Goal: Find specific page/section: Find specific page/section

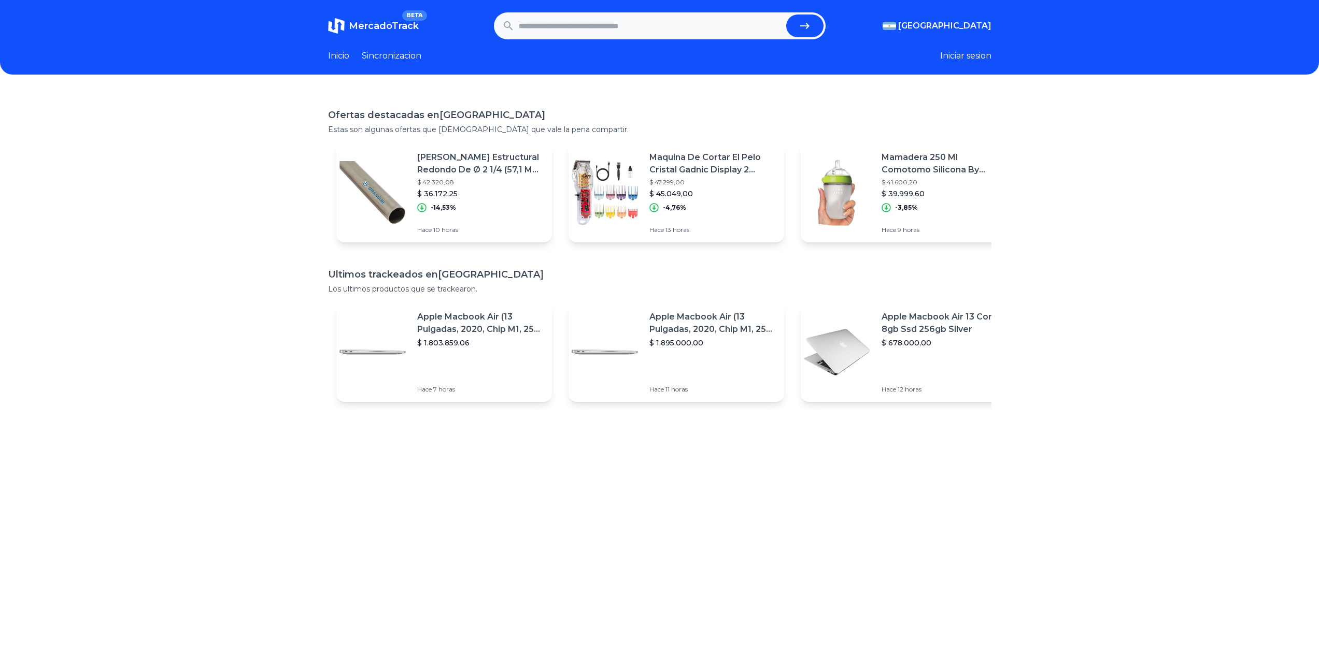
click at [341, 54] on link "Inicio" at bounding box center [338, 56] width 21 height 12
click at [578, 24] on input "text" at bounding box center [650, 26] width 263 height 23
type input "**********"
click at [786, 15] on button "submit" at bounding box center [804, 26] width 37 height 23
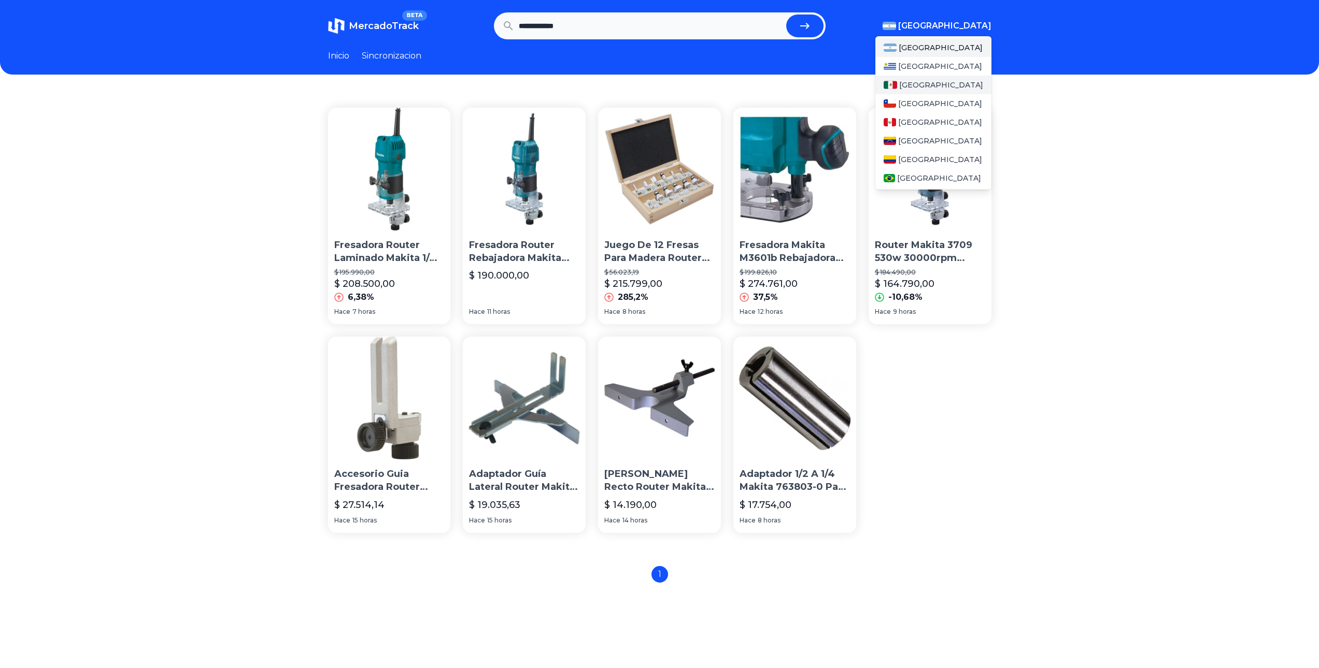
click at [922, 89] on span "[GEOGRAPHIC_DATA]" at bounding box center [941, 85] width 84 height 10
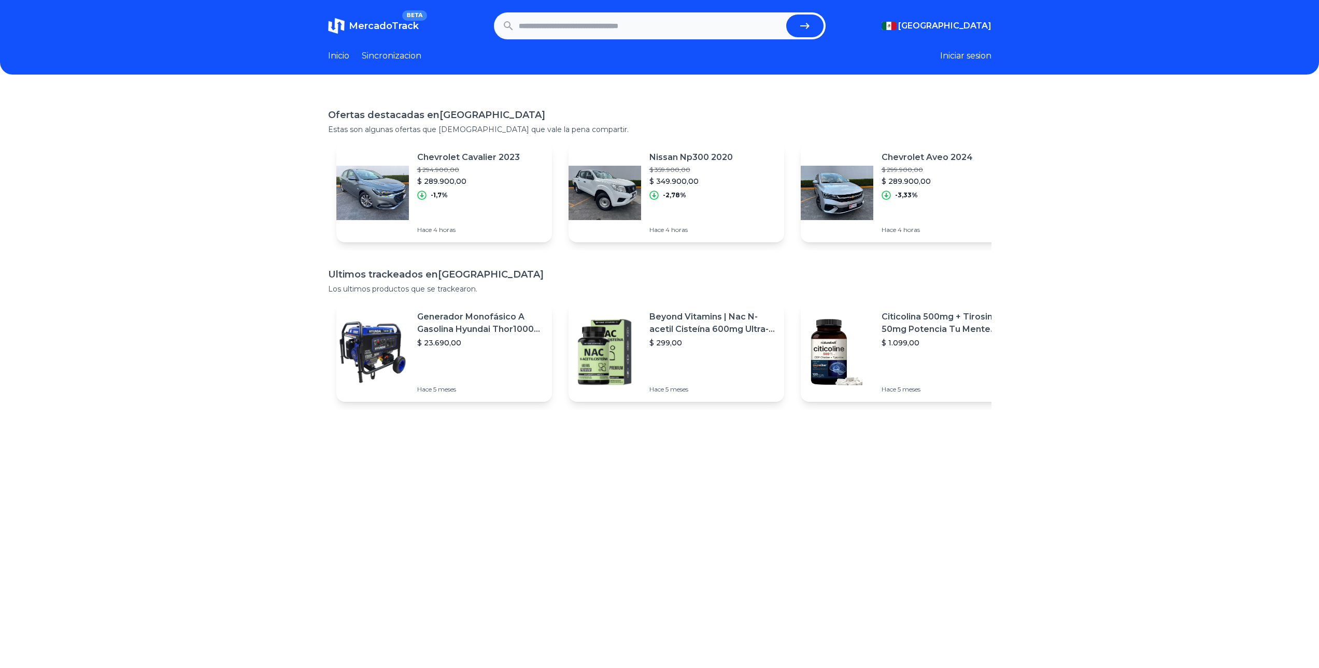
click at [590, 26] on input "text" at bounding box center [650, 26] width 263 height 23
type input "**********"
click at [786, 15] on button "submit" at bounding box center [804, 26] width 37 height 23
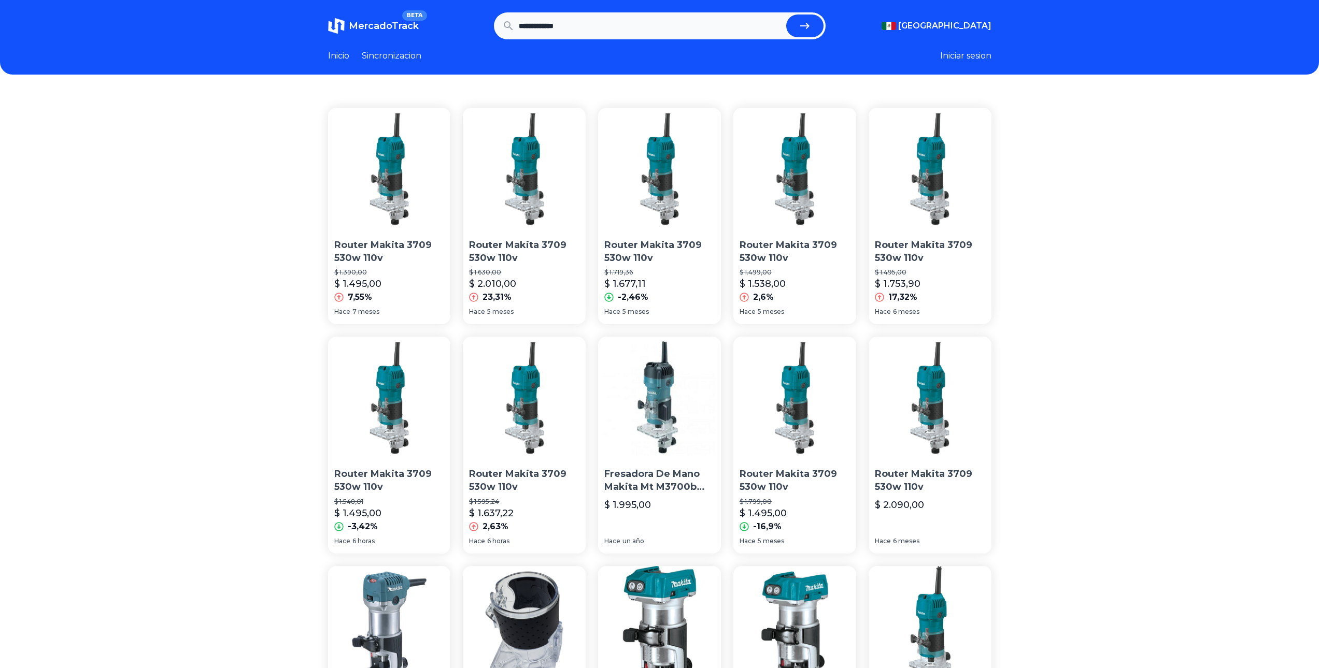
click at [409, 54] on link "Sincronizacion" at bounding box center [392, 56] width 60 height 12
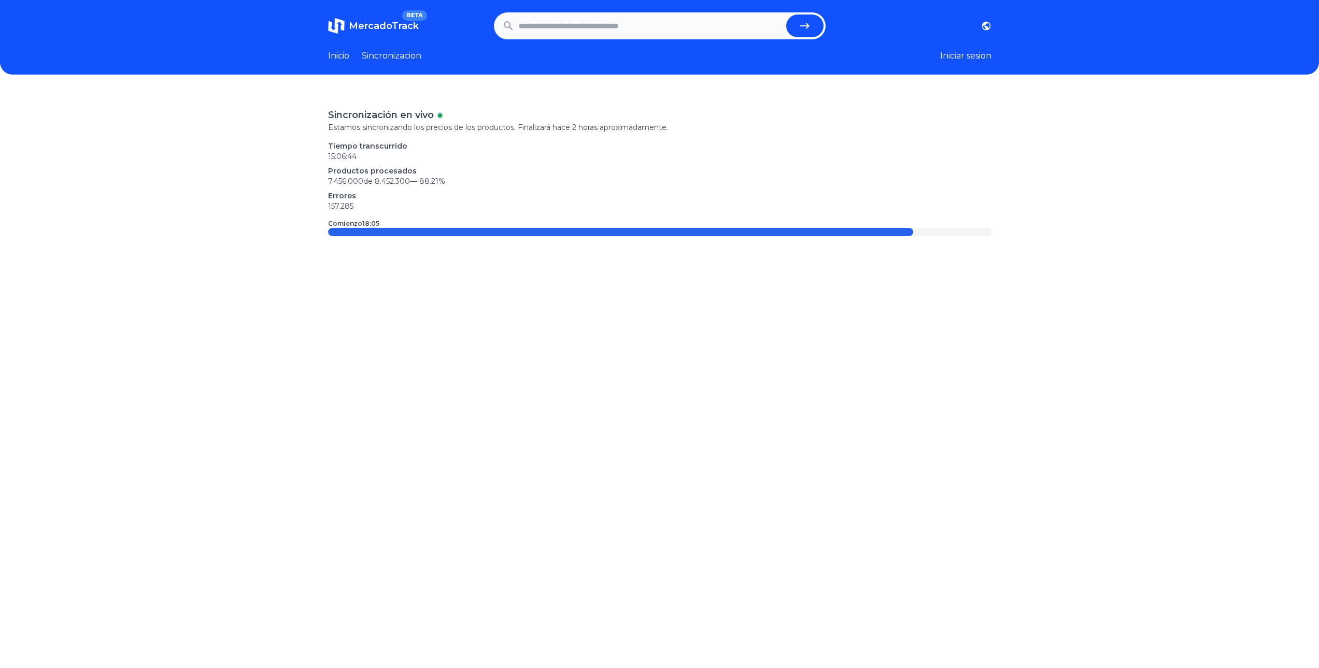
click at [335, 66] on header "MercadoTrack BETA [GEOGRAPHIC_DATA] [GEOGRAPHIC_DATA] [GEOGRAPHIC_DATA] [GEOGRA…" at bounding box center [659, 37] width 1319 height 75
click at [340, 52] on link "Inicio" at bounding box center [338, 56] width 21 height 12
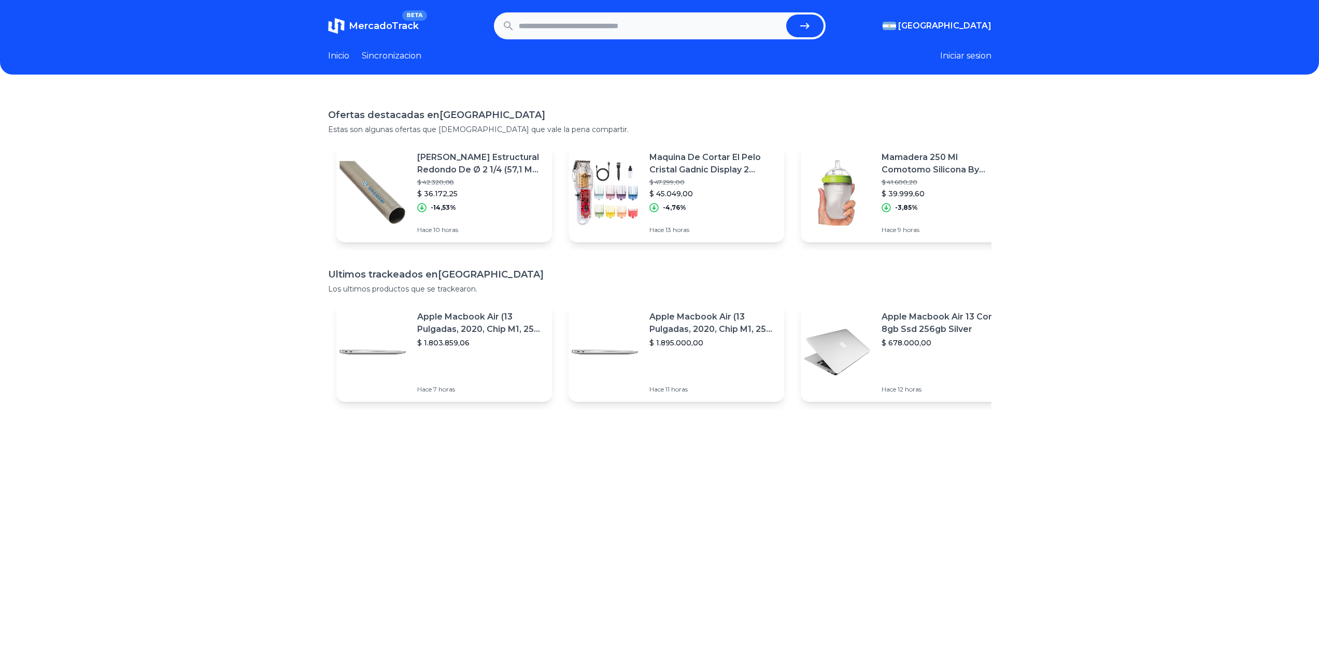
click at [384, 25] on span "MercadoTrack" at bounding box center [384, 25] width 70 height 11
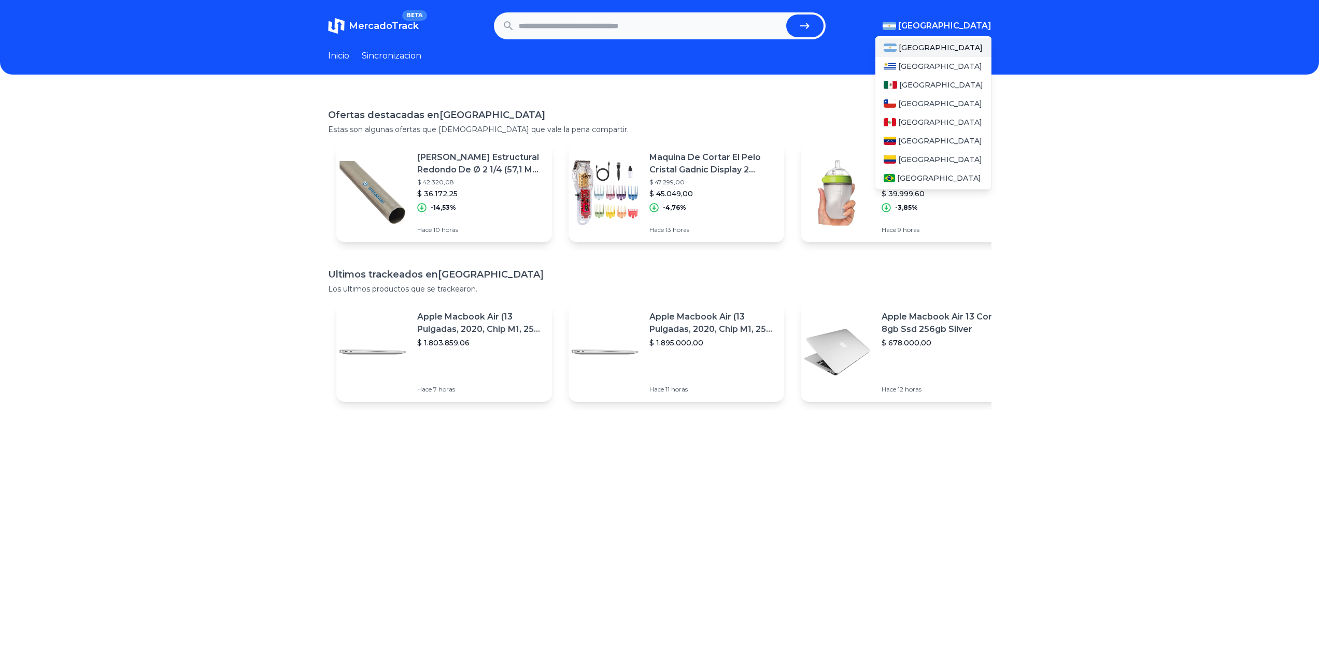
click at [964, 29] on span "[GEOGRAPHIC_DATA]" at bounding box center [944, 26] width 93 height 12
click at [928, 87] on span "[GEOGRAPHIC_DATA]" at bounding box center [941, 85] width 84 height 10
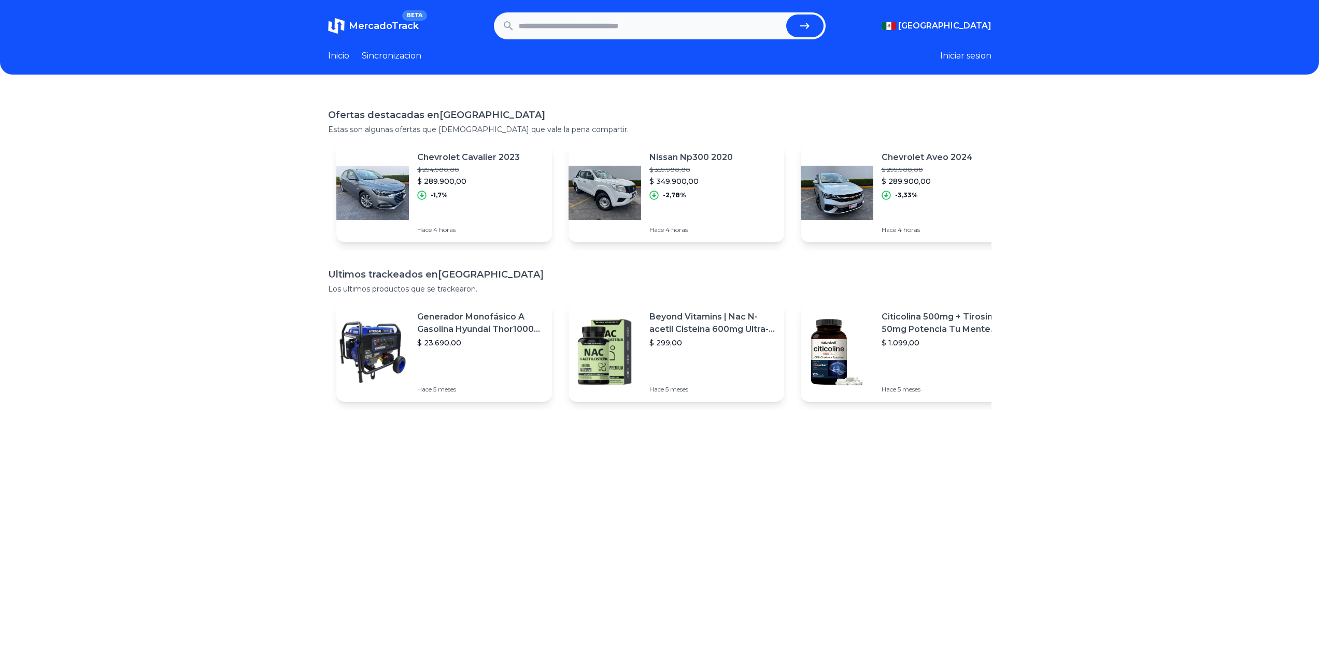
click at [352, 21] on link "MercadoTrack BETA" at bounding box center [373, 26] width 91 height 17
click at [974, 52] on button "Iniciar sesion" at bounding box center [965, 56] width 51 height 12
